Goal: Transaction & Acquisition: Purchase product/service

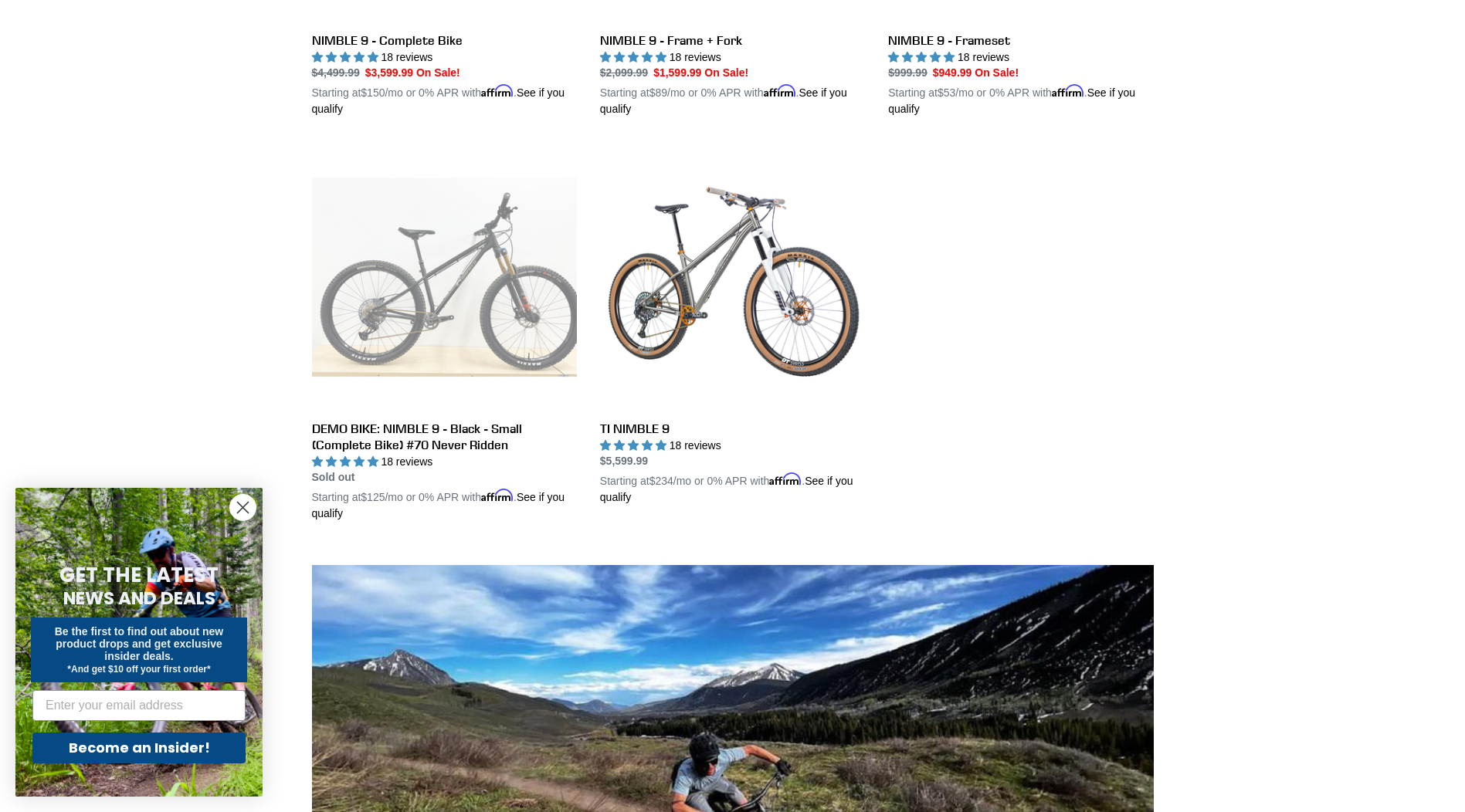
scroll to position [386, 0]
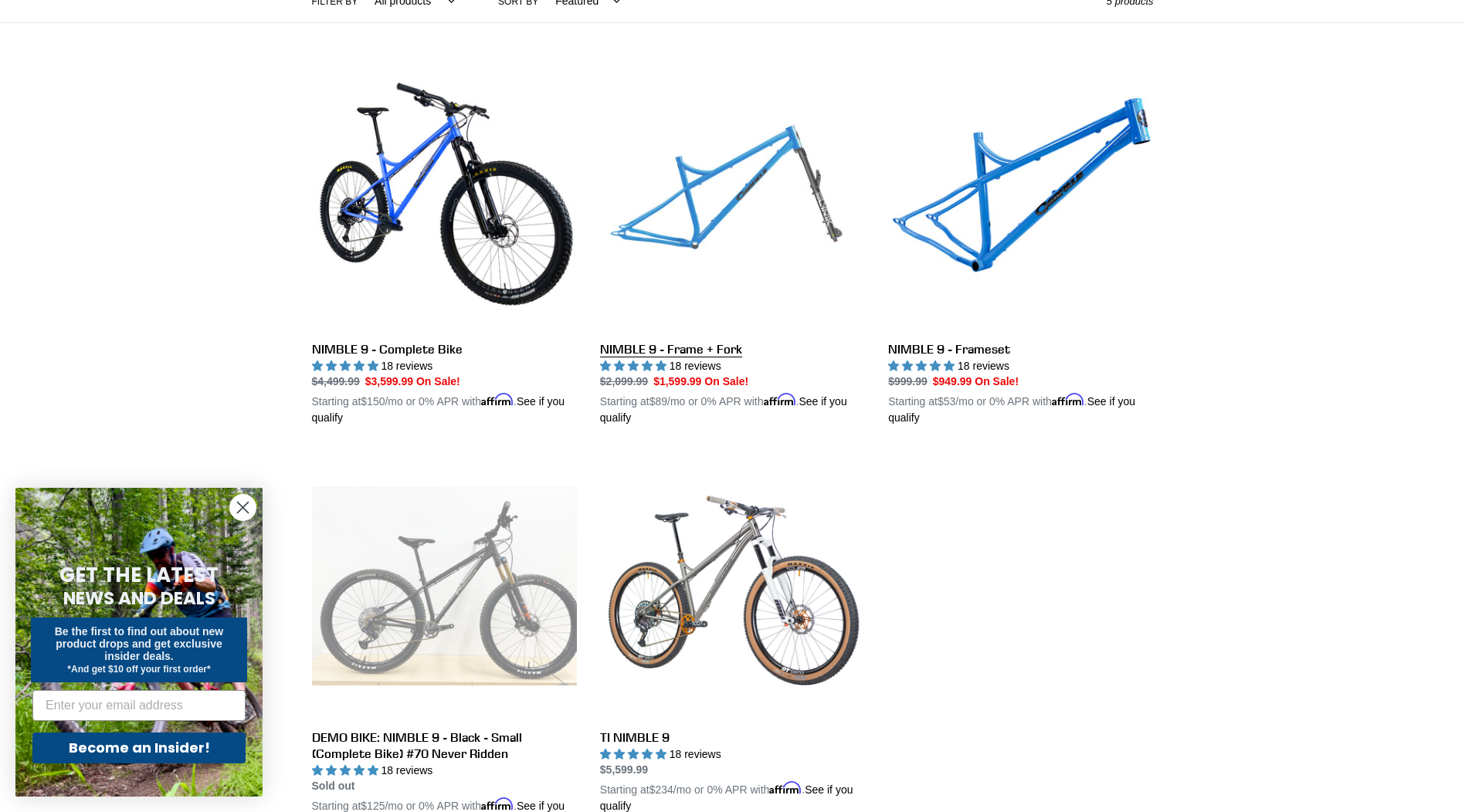
click at [709, 226] on link "NIMBLE 9 - Frame + Fork" at bounding box center [732, 245] width 265 height 361
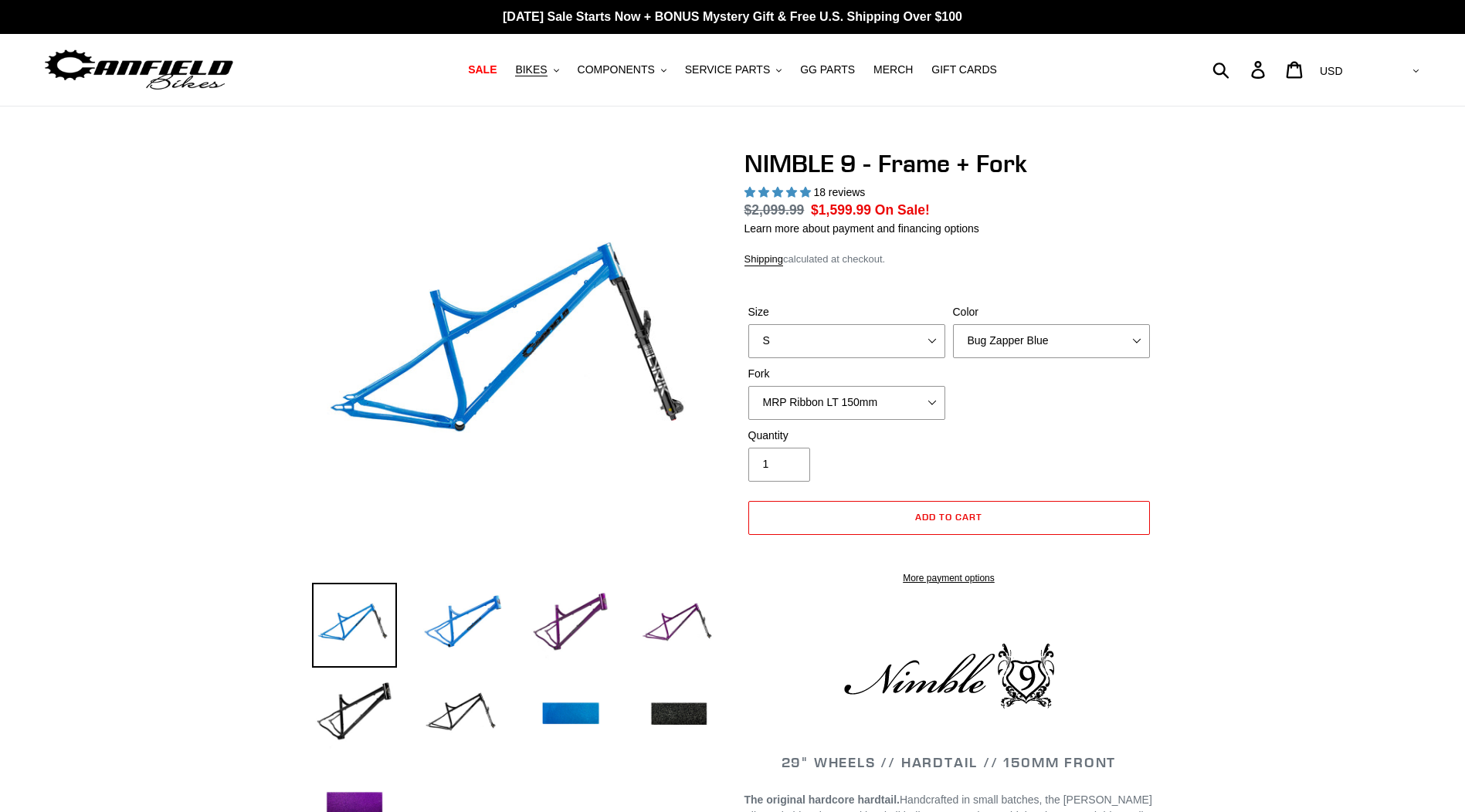
select select "highest-rating"
click at [839, 348] on select "S M L XL" at bounding box center [847, 341] width 197 height 34
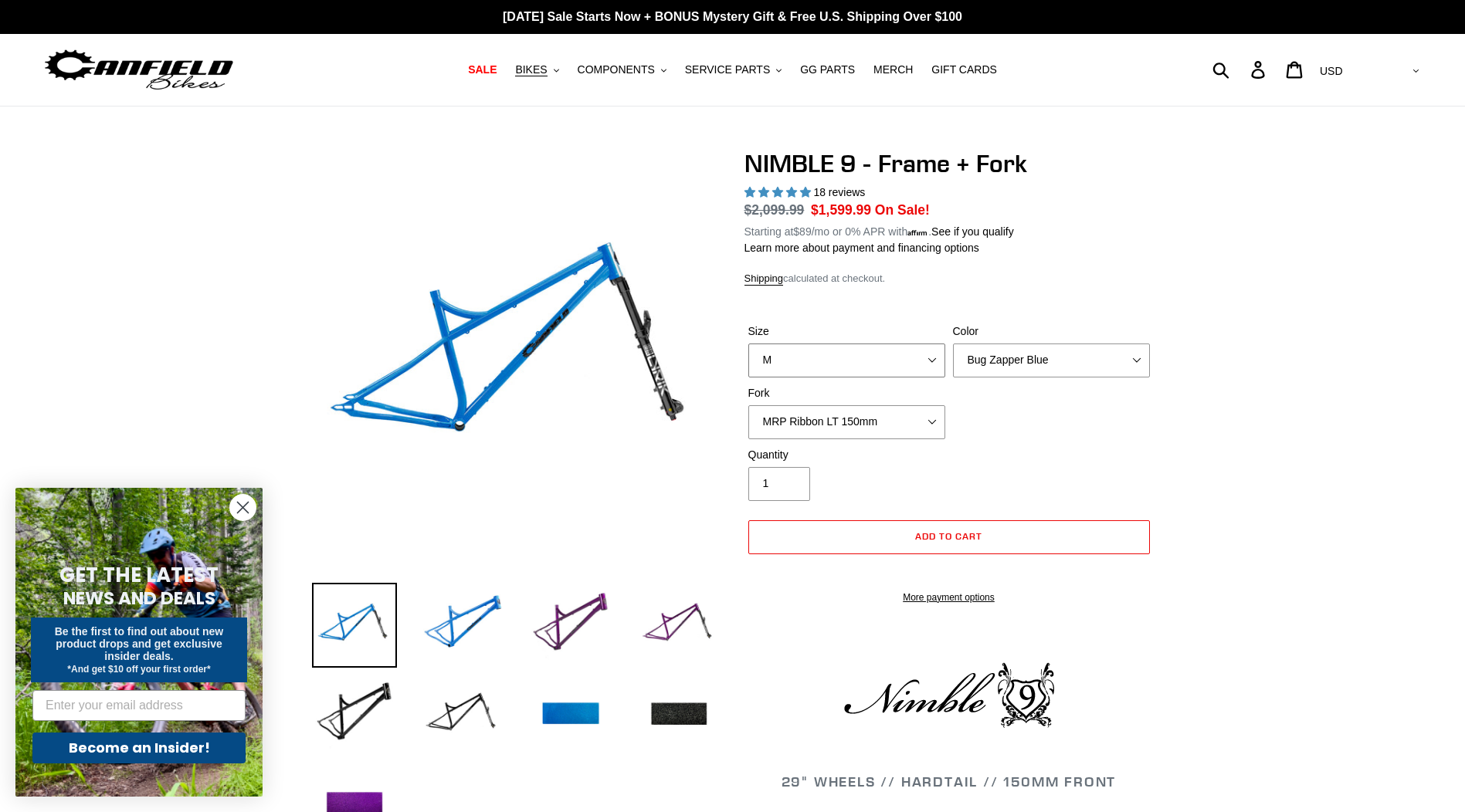
click at [748, 344] on select "S M L XL" at bounding box center [847, 361] width 197 height 34
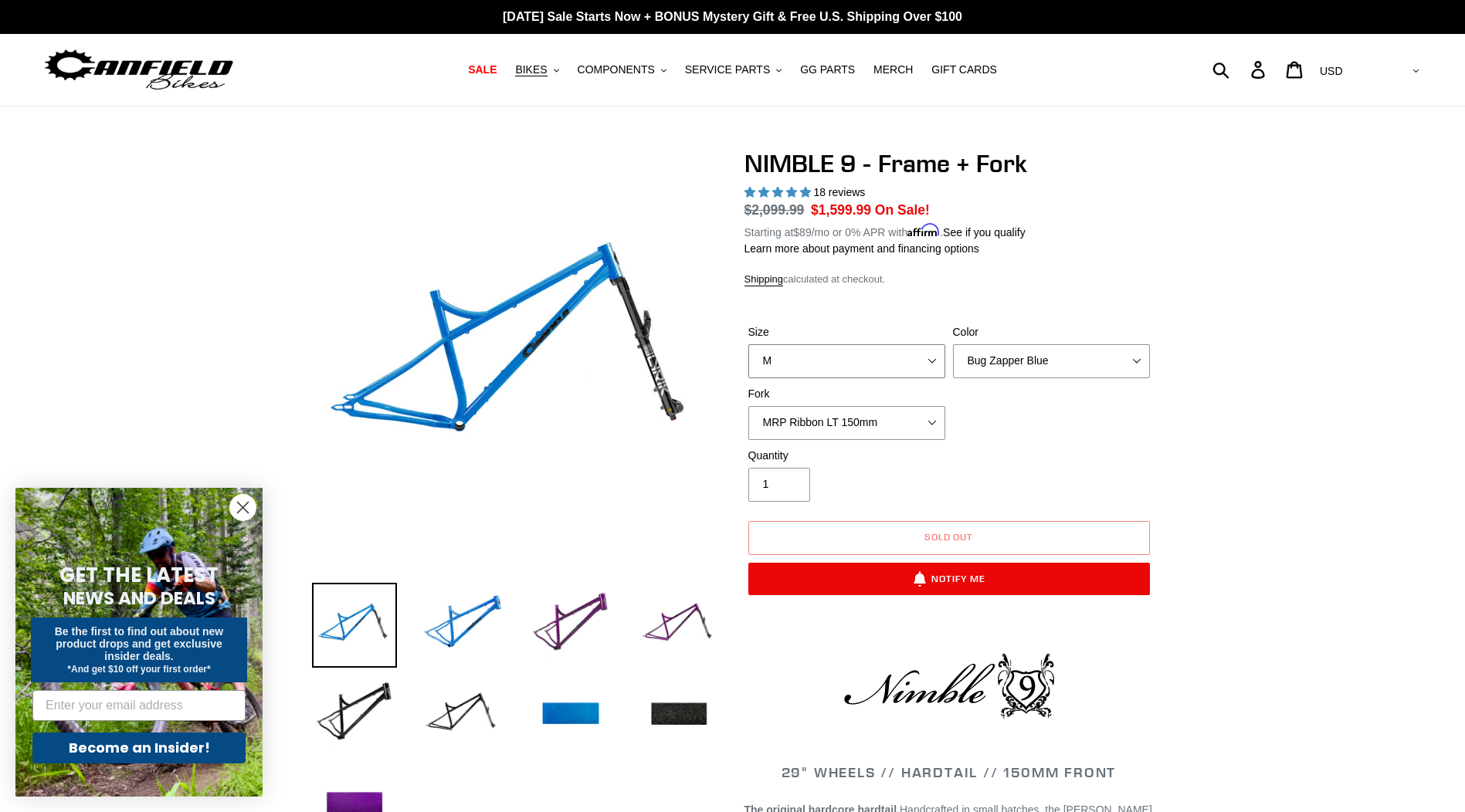
click at [884, 371] on select "S M L XL" at bounding box center [847, 362] width 197 height 34
select select "L"
click at [748, 344] on select "S M L XL" at bounding box center [847, 362] width 197 height 34
click at [995, 350] on select "Bug Zapper Blue Purple Haze - Sold Out Galaxy Black" at bounding box center [1051, 362] width 197 height 34
select select "Galaxy Black"
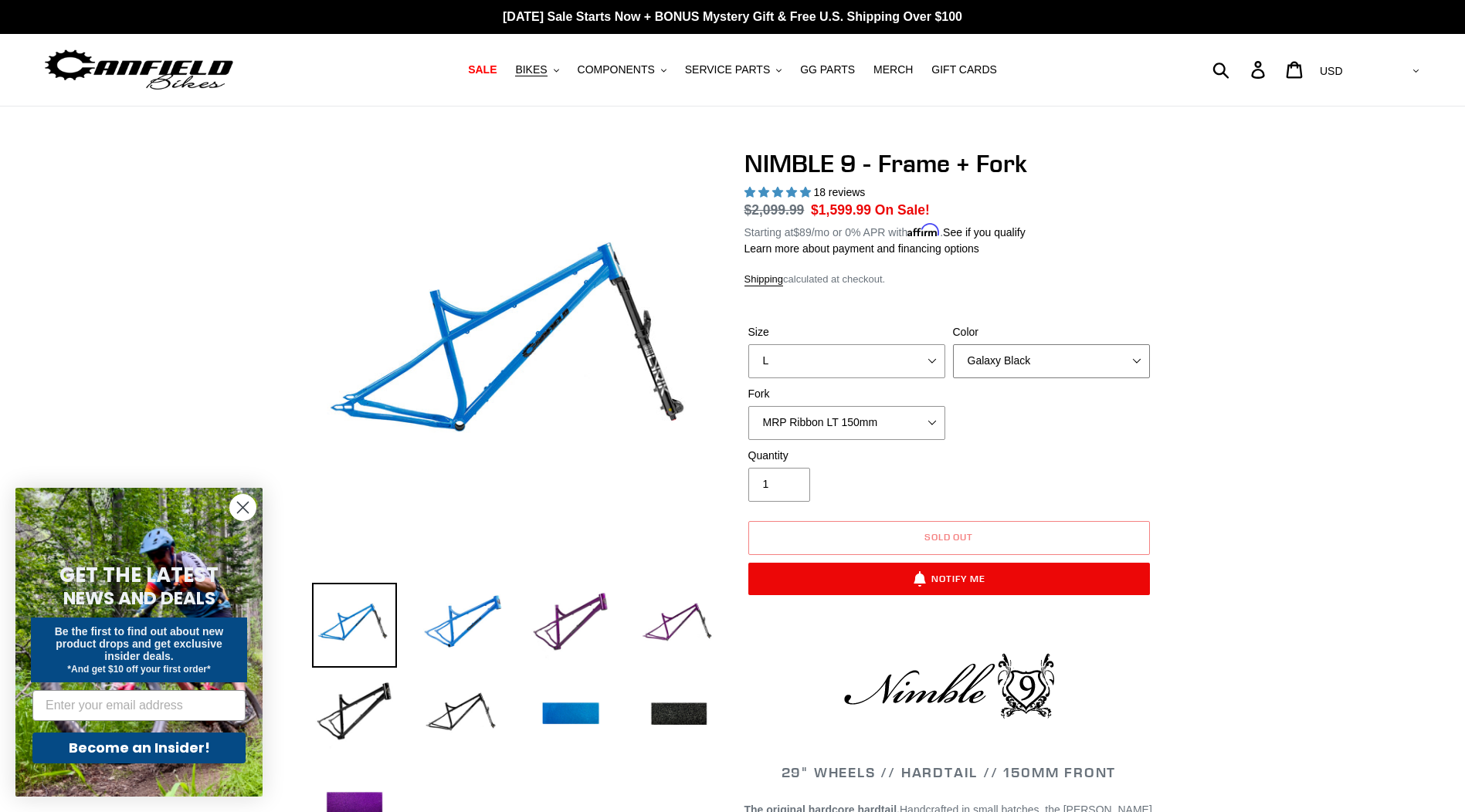
click at [953, 344] on select "Bug Zapper Blue Purple Haze - Sold Out Galaxy Black" at bounding box center [1051, 362] width 197 height 34
click at [359, 713] on img at bounding box center [354, 715] width 85 height 85
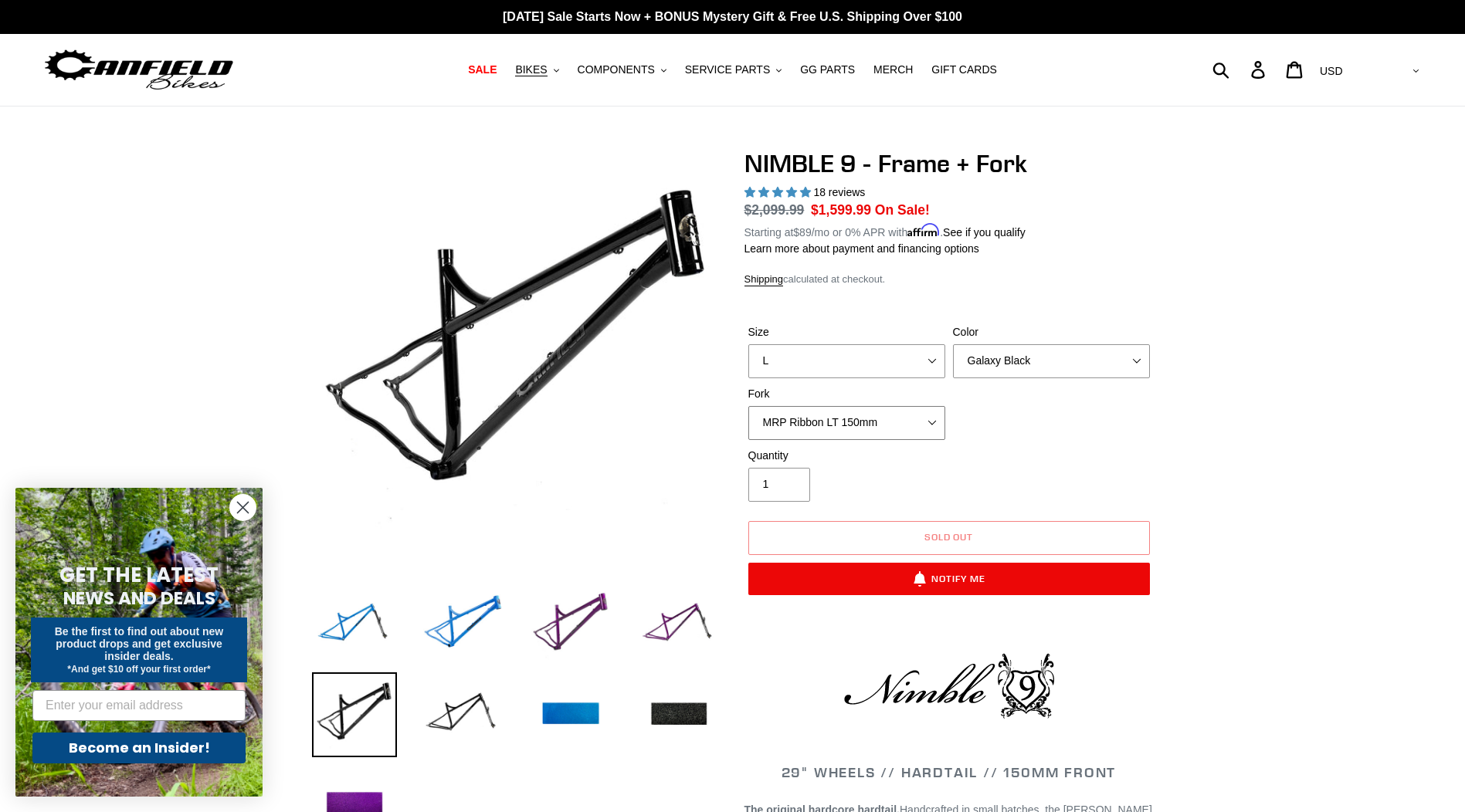
click at [872, 429] on select "MRP Ribbon LT 150mm Fox 36 Factory Grip X 150mm (Special Order) RockShox Lyrik …" at bounding box center [847, 423] width 197 height 34
click at [748, 406] on select "MRP Ribbon LT 150mm Fox 36 Factory Grip X 150mm (Special Order) RockShox Lyrik …" at bounding box center [847, 423] width 197 height 34
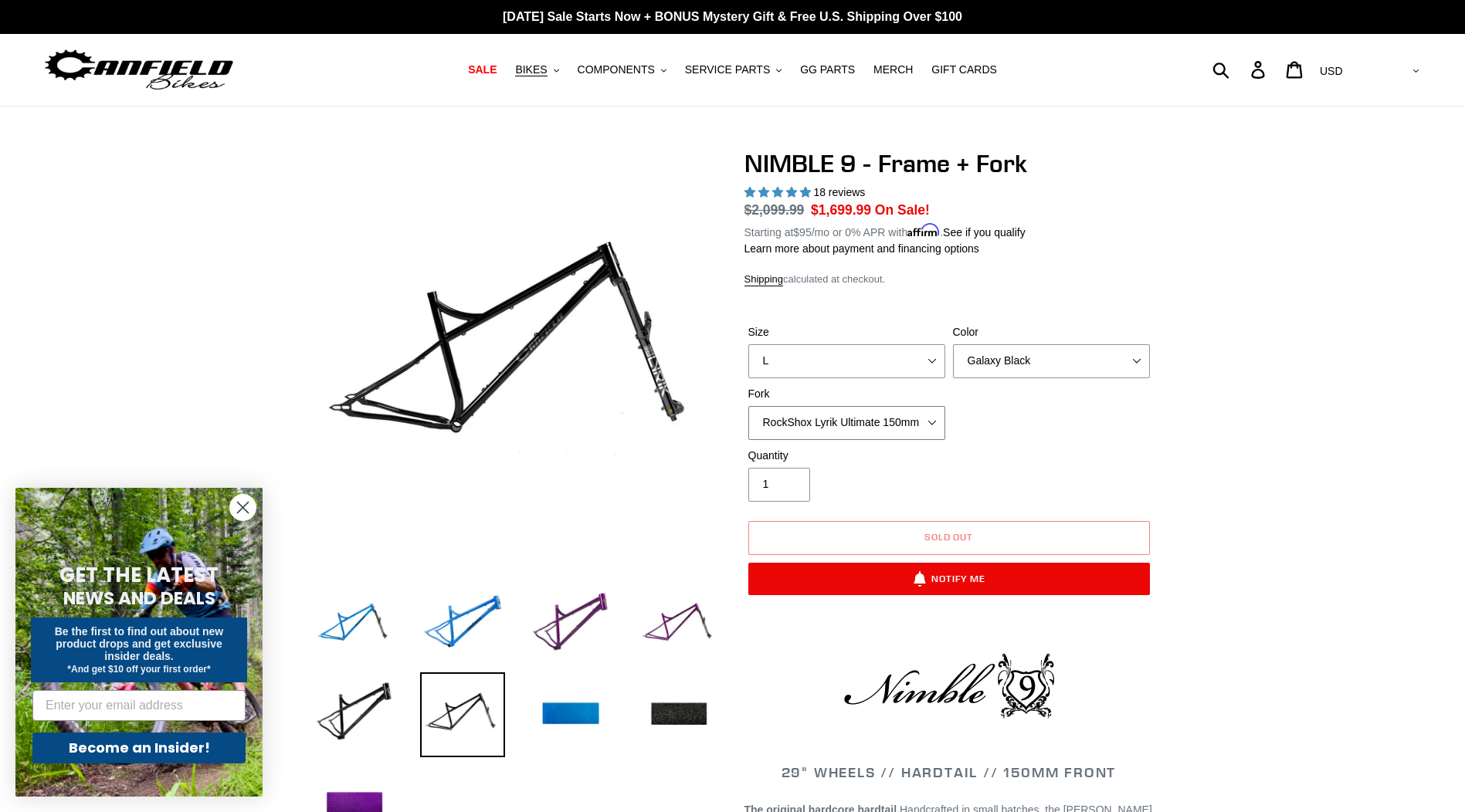
click at [816, 422] on select "MRP Ribbon LT 150mm Fox 36 Factory Grip X 150mm (Special Order) RockShox Lyrik …" at bounding box center [847, 423] width 197 height 34
click at [748, 406] on select "MRP Ribbon LT 150mm Fox 36 Factory Grip X 150mm (Special Order) RockShox Lyrik …" at bounding box center [847, 423] width 197 height 34
click at [806, 430] on select "MRP Ribbon LT 150mm Fox 36 Factory Grip X 150mm (Special Order) RockShox Lyrik …" at bounding box center [847, 423] width 197 height 34
click at [1097, 461] on div "Quantity 1" at bounding box center [949, 478] width 409 height 62
click at [938, 426] on select "MRP Ribbon LT 150mm Fox 36 Factory Grip X 150mm (Special Order) RockShox Lyrik …" at bounding box center [847, 423] width 197 height 34
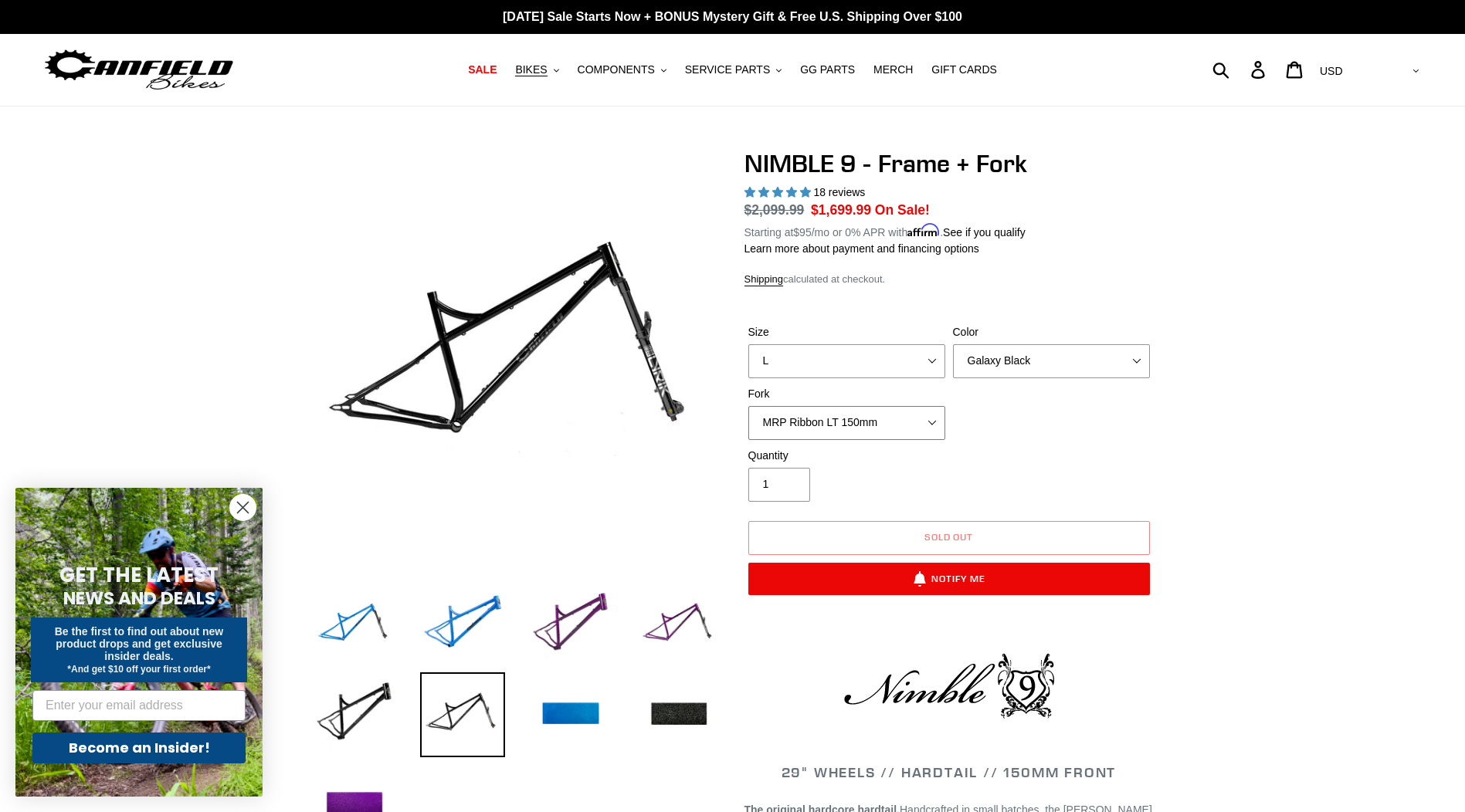
click at [748, 406] on select "MRP Ribbon LT 150mm Fox 36 Factory Grip X 150mm (Special Order) RockShox Lyrik …" at bounding box center [847, 423] width 197 height 34
click at [929, 427] on select "MRP Ribbon LT 150mm Fox 36 Factory Grip X 150mm (Special Order) RockShox Lyrik …" at bounding box center [847, 423] width 197 height 34
click at [748, 406] on select "MRP Ribbon LT 150mm Fox 36 Factory Grip X 150mm (Special Order) RockShox Lyrik …" at bounding box center [847, 423] width 197 height 34
click at [899, 496] on div "Quantity 1" at bounding box center [847, 474] width 204 height 54
drag, startPoint x: 946, startPoint y: 415, endPoint x: 937, endPoint y: 415, distance: 9.0
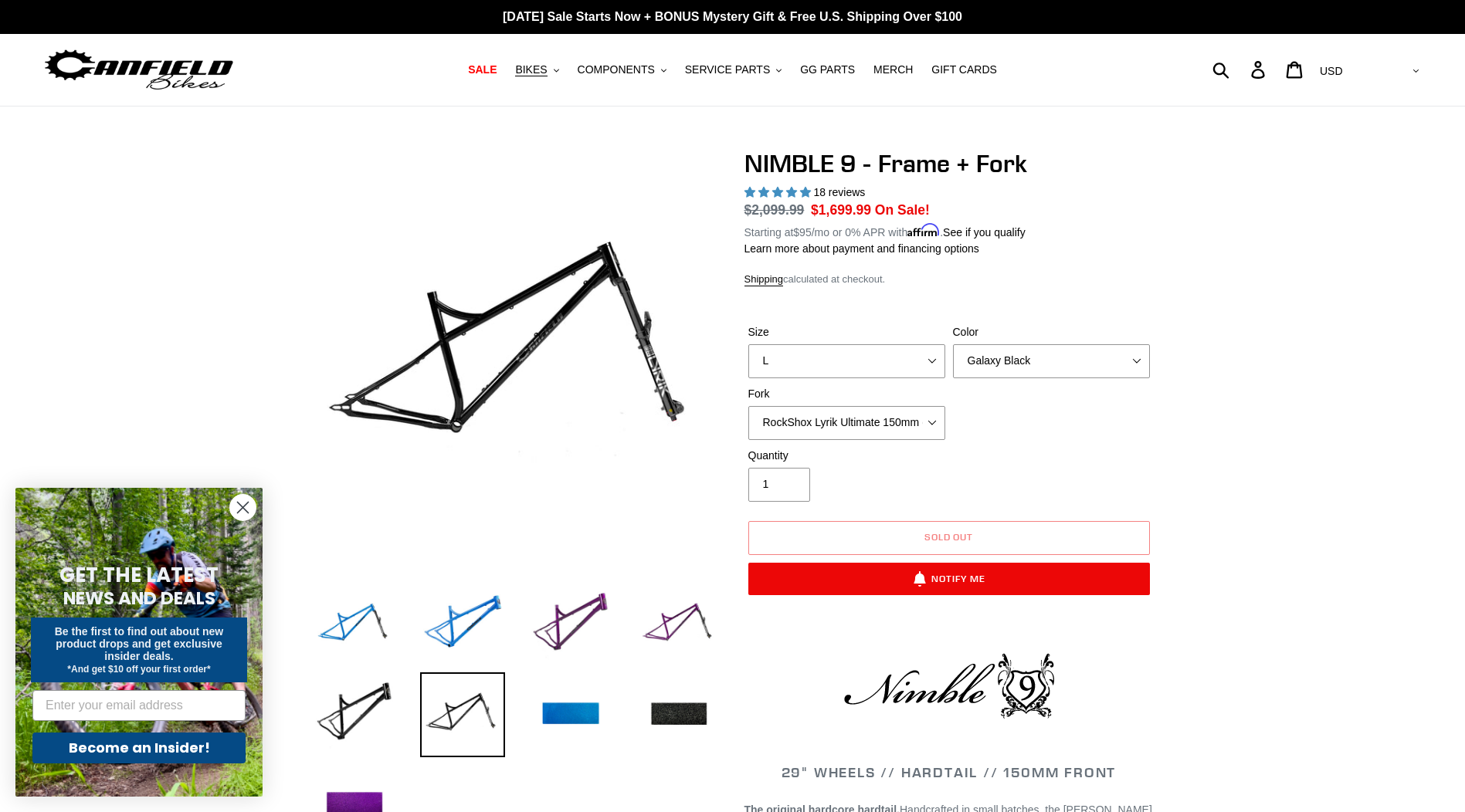
click at [937, 415] on div "Fork MRP Ribbon LT 150mm Fox 36 Factory Grip X 150mm (Special Order) RockShox L…" at bounding box center [847, 412] width 204 height 54
drag, startPoint x: 937, startPoint y: 415, endPoint x: 928, endPoint y: 421, distance: 10.8
click at [928, 421] on select "MRP Ribbon LT 150mm Fox 36 Factory Grip X 150mm (Special Order) RockShox Lyrik …" at bounding box center [847, 423] width 197 height 34
click at [748, 406] on select "MRP Ribbon LT 150mm Fox 36 Factory Grip X 150mm (Special Order) RockShox Lyrik …" at bounding box center [847, 423] width 197 height 34
click at [936, 422] on select "MRP Ribbon LT 150mm Fox 36 Factory Grip X 150mm (Special Order) RockShox Lyrik …" at bounding box center [847, 423] width 197 height 34
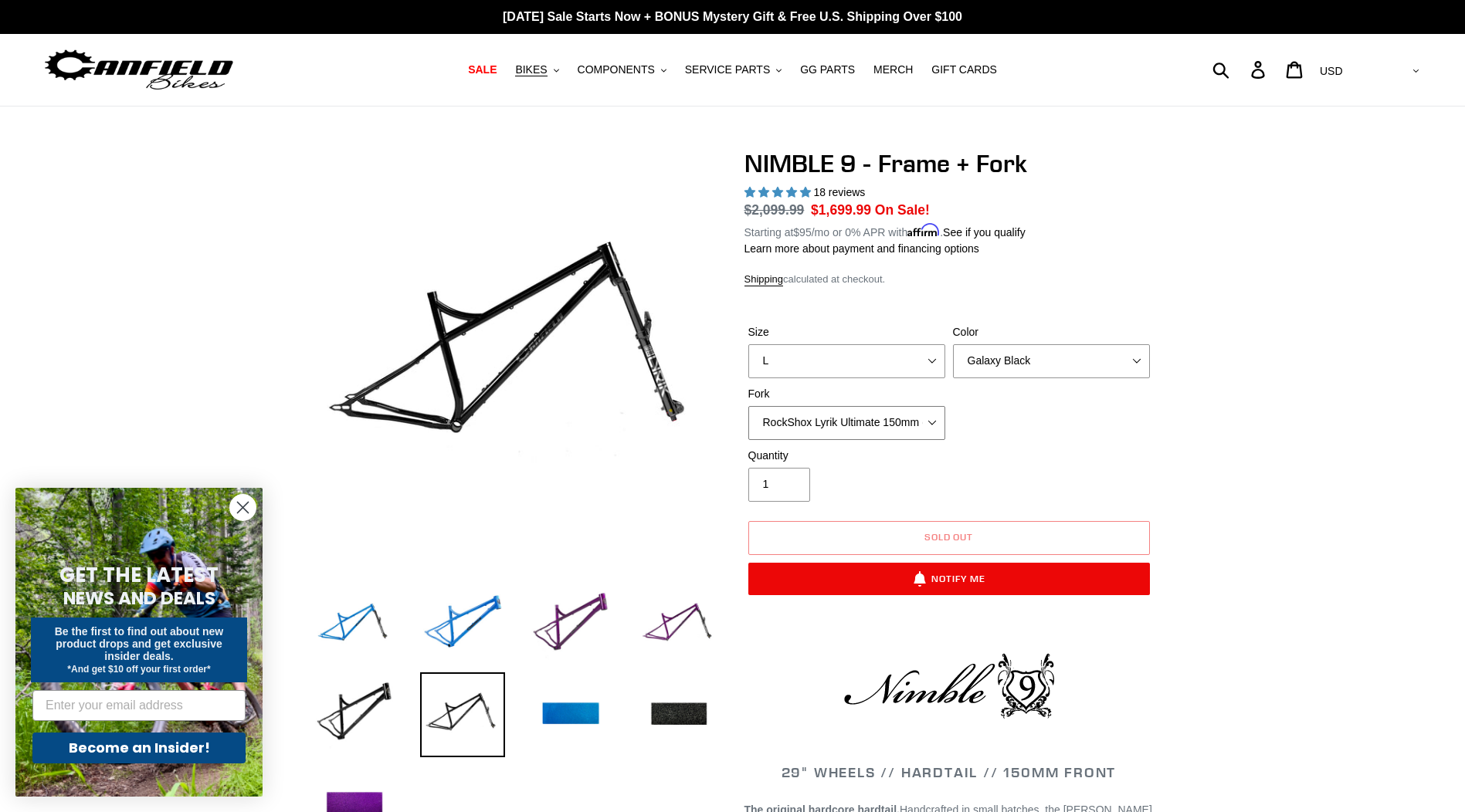
select select "Fox 36 Factory Grip X 150mm (Special Order)"
click at [748, 406] on select "MRP Ribbon LT 150mm Fox 36 Factory Grip X 150mm (Special Order) RockShox Lyrik …" at bounding box center [847, 423] width 197 height 34
click at [975, 368] on select "Bug Zapper Blue Purple Haze - Sold Out Galaxy Black" at bounding box center [1051, 362] width 197 height 34
select select "Bug Zapper Blue"
click at [953, 344] on select "Bug Zapper Blue Purple Haze - Sold Out Galaxy Black" at bounding box center [1051, 362] width 197 height 34
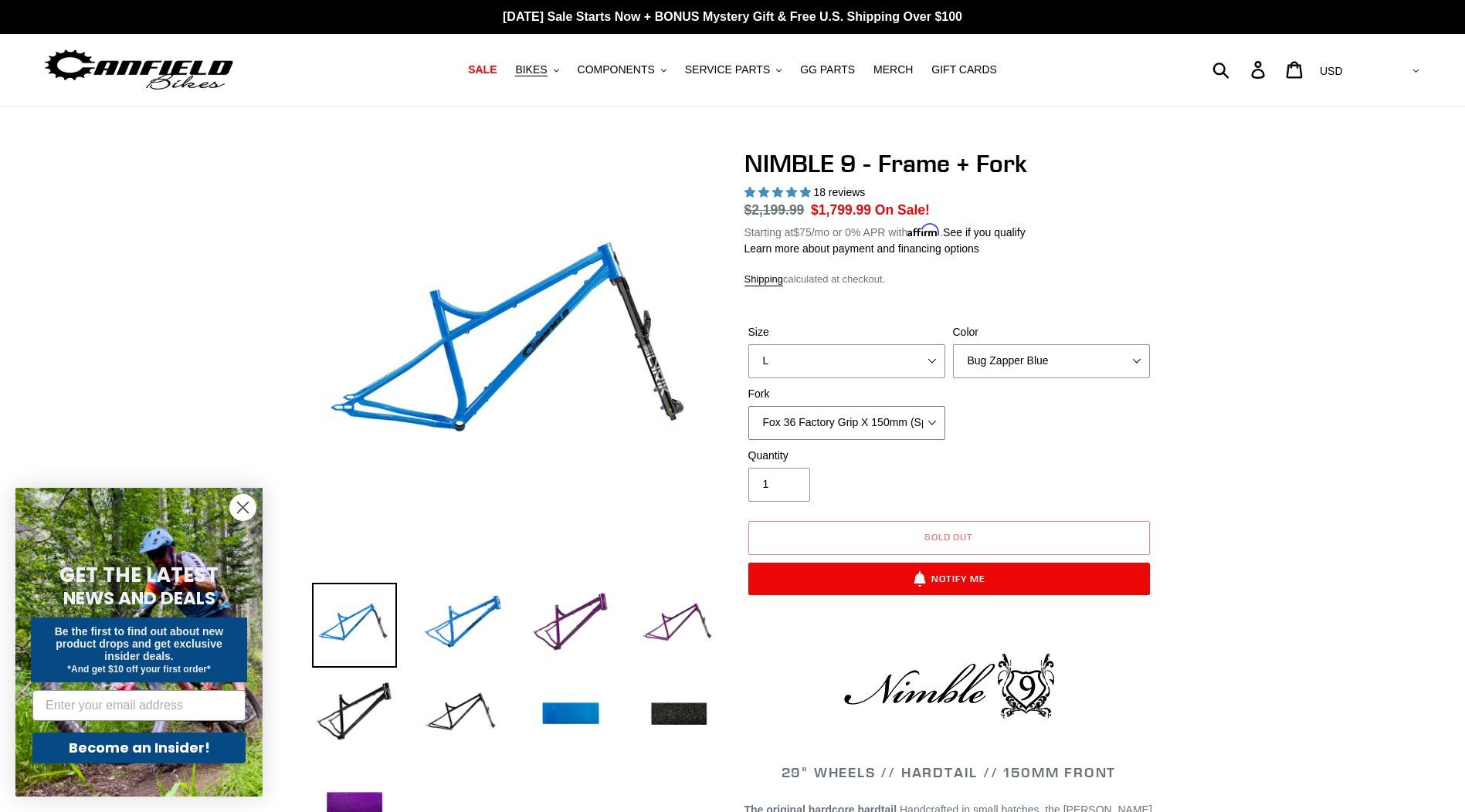
click at [932, 422] on select "MRP Ribbon LT 150mm Fox 36 Factory Grip X 150mm (Special Order) RockShox Lyrik …" at bounding box center [847, 423] width 197 height 34
click at [748, 406] on select "MRP Ribbon LT 150mm Fox 36 Factory Grip X 150mm (Special Order) RockShox Lyrik …" at bounding box center [847, 423] width 197 height 34
click at [911, 429] on select "MRP Ribbon LT 150mm Fox 36 Factory Grip X 150mm (Special Order) RockShox Lyrik …" at bounding box center [847, 423] width 197 height 34
click at [748, 406] on select "MRP Ribbon LT 150mm Fox 36 Factory Grip X 150mm (Special Order) RockShox Lyrik …" at bounding box center [847, 423] width 197 height 34
click at [911, 430] on select "MRP Ribbon LT 150mm Fox 36 Factory Grip X 150mm (Special Order) RockShox Lyrik …" at bounding box center [847, 423] width 197 height 34
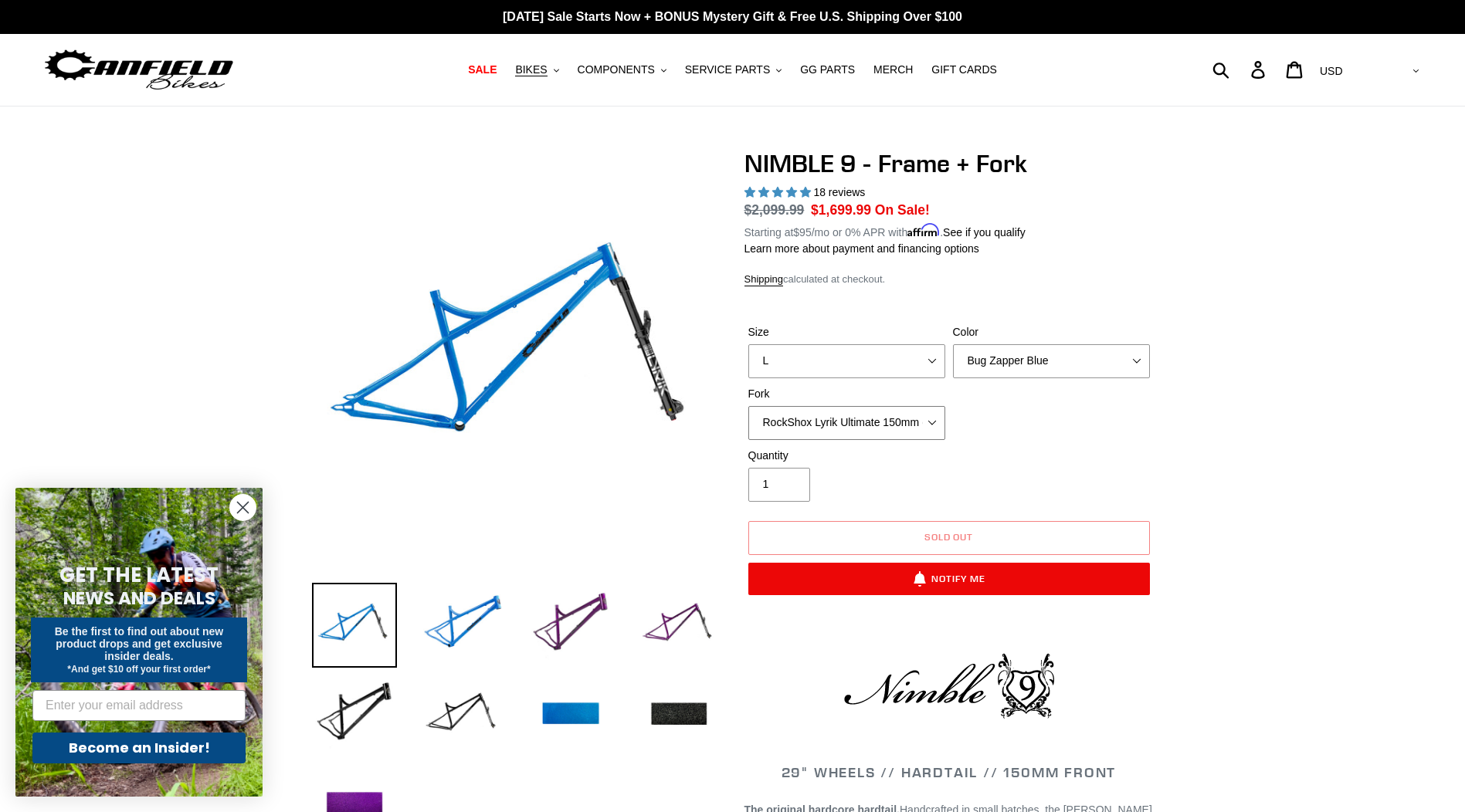
click at [748, 406] on select "MRP Ribbon LT 150mm Fox 36 Factory Grip X 150mm (Special Order) RockShox Lyrik …" at bounding box center [847, 423] width 197 height 34
click at [895, 429] on select "MRP Ribbon LT 150mm Fox 36 Factory Grip X 150mm (Special Order) RockShox Lyrik …" at bounding box center [847, 423] width 197 height 34
click at [748, 406] on select "MRP Ribbon LT 150mm Fox 36 Factory Grip X 150mm (Special Order) RockShox Lyrik …" at bounding box center [847, 423] width 197 height 34
click at [915, 472] on div "Quantity 1" at bounding box center [847, 474] width 204 height 54
click at [936, 418] on select "MRP Ribbon LT 150mm Fox 36 Factory Grip X 150mm (Special Order) RockShox Lyrik …" at bounding box center [847, 423] width 197 height 34
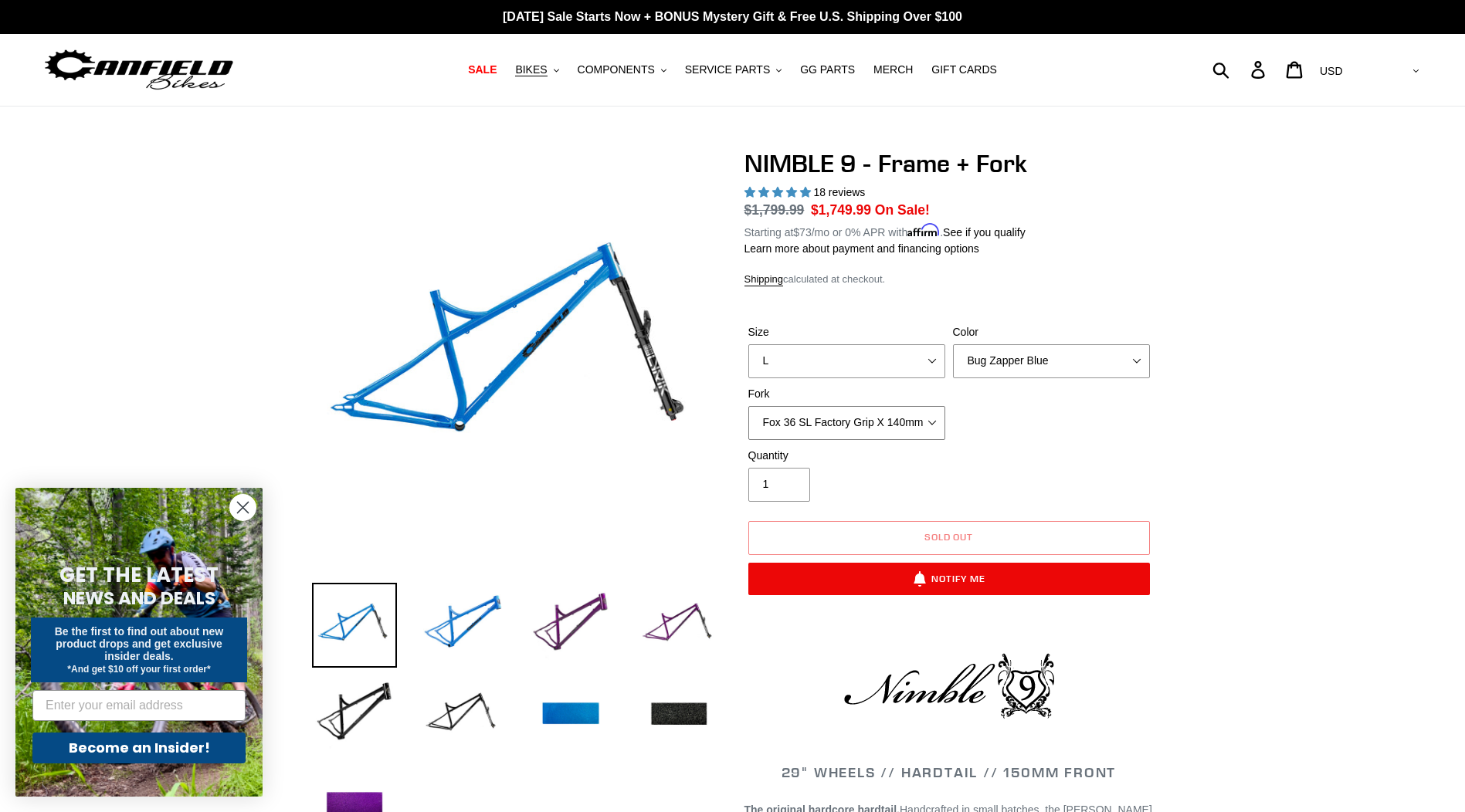
select select "RockShox Lyrik Ultimate 150mm (Green - Special Order)"
click at [748, 406] on select "MRP Ribbon LT 150mm Fox 36 Factory Grip X 150mm (Special Order) RockShox Lyrik …" at bounding box center [847, 423] width 197 height 34
click at [904, 493] on div "Quantity 1" at bounding box center [847, 474] width 204 height 54
click at [1046, 369] on select "Bug Zapper Blue Purple Haze - Sold Out Galaxy Black" at bounding box center [1051, 362] width 197 height 34
select select "Galaxy Black"
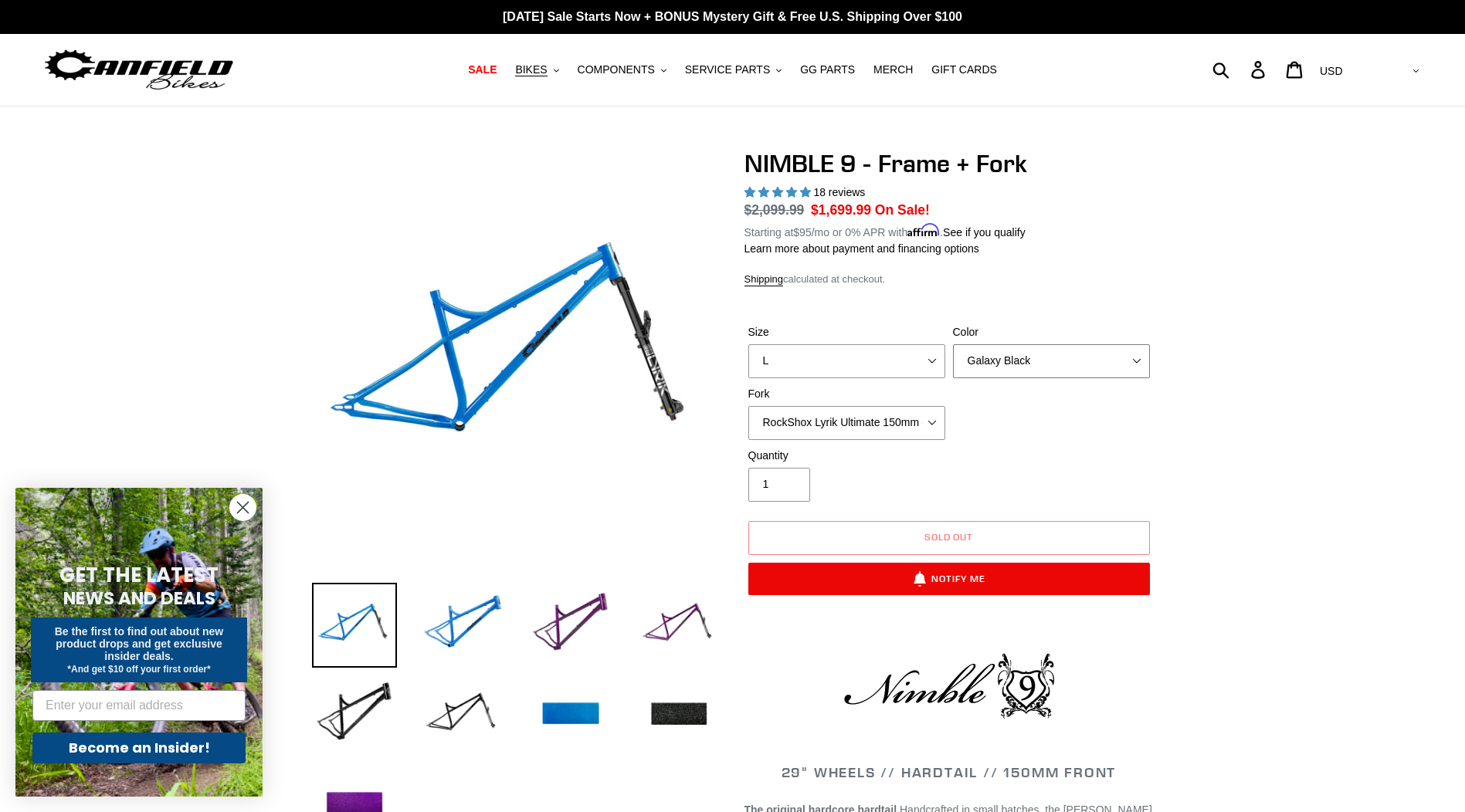
click at [953, 344] on select "Bug Zapper Blue Purple Haze - Sold Out Galaxy Black" at bounding box center [1051, 362] width 197 height 34
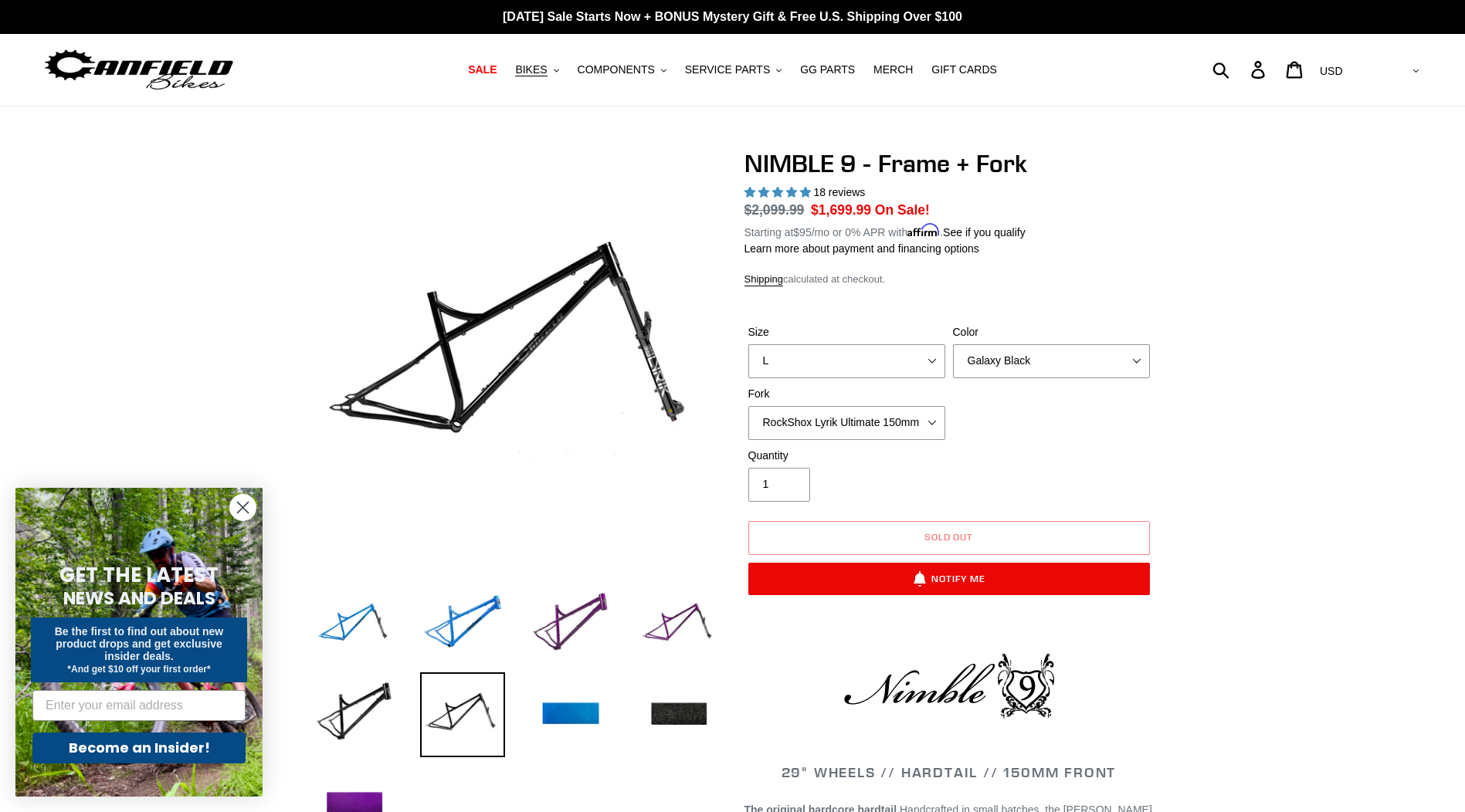
click at [943, 494] on div "Quantity 1" at bounding box center [847, 474] width 204 height 54
